Goal: Task Accomplishment & Management: Manage account settings

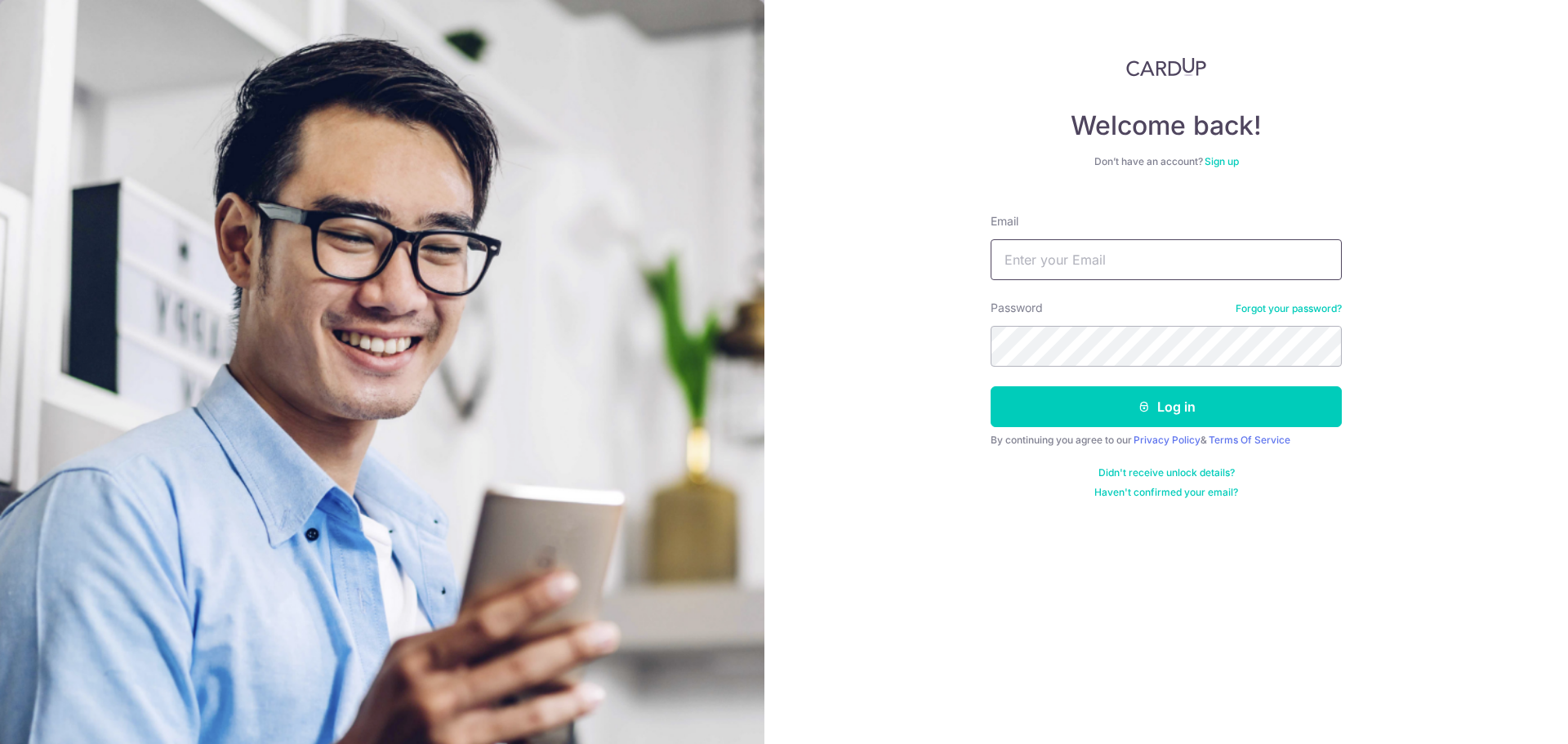
click at [1025, 273] on input "Email" at bounding box center [1166, 260] width 351 height 41
type input "[EMAIL_ADDRESS][DOMAIN_NAME]"
click at [991, 386] on button "Log in" at bounding box center [1166, 406] width 351 height 41
